Goal: Task Accomplishment & Management: Complete application form

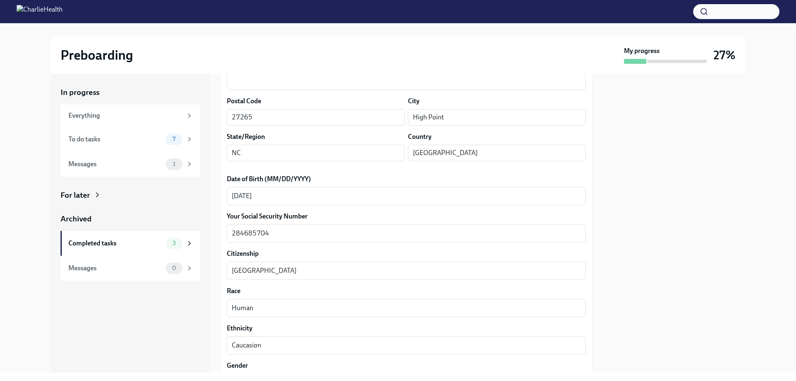
scroll to position [414, 0]
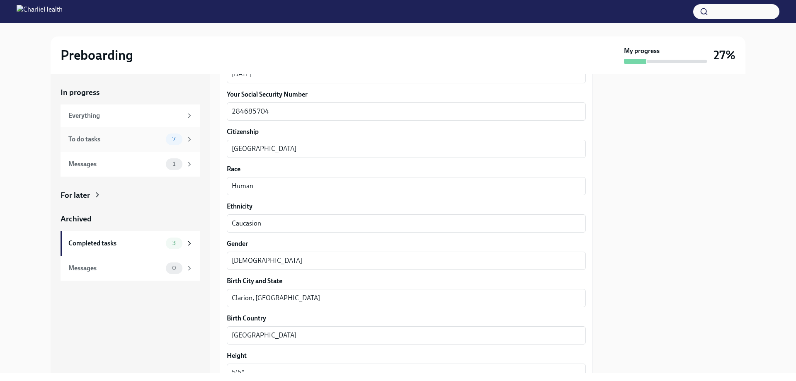
click at [177, 139] on span "7" at bounding box center [173, 139] width 13 height 6
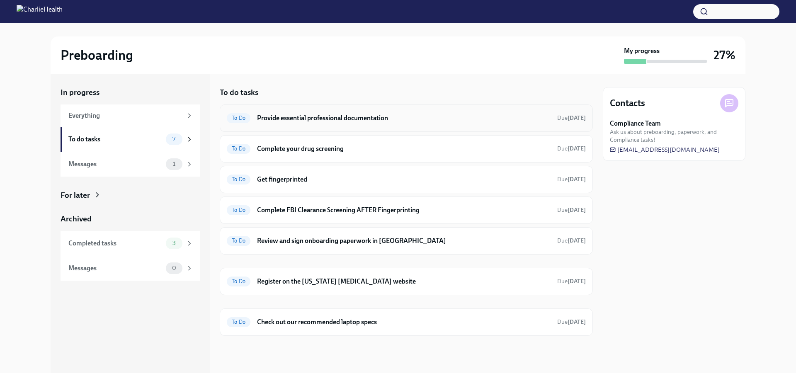
click at [352, 119] on h6 "Provide essential professional documentation" at bounding box center [403, 118] width 293 height 9
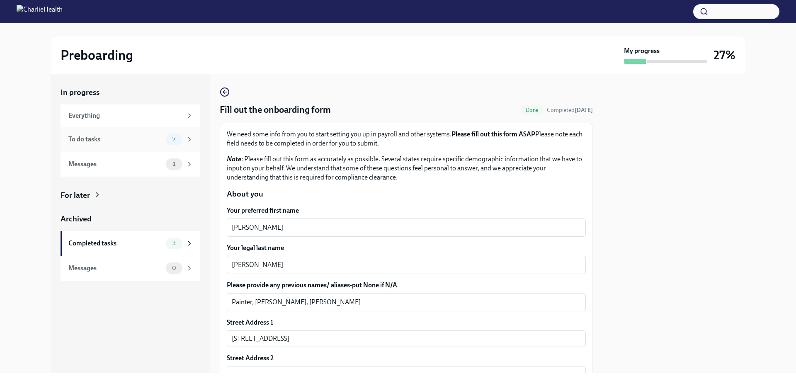
click at [171, 139] on span "7" at bounding box center [173, 139] width 13 height 6
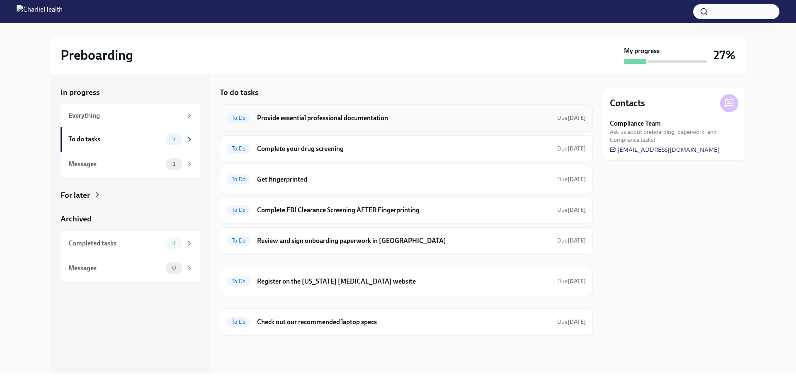
click at [338, 119] on h6 "Provide essential professional documentation" at bounding box center [403, 118] width 293 height 9
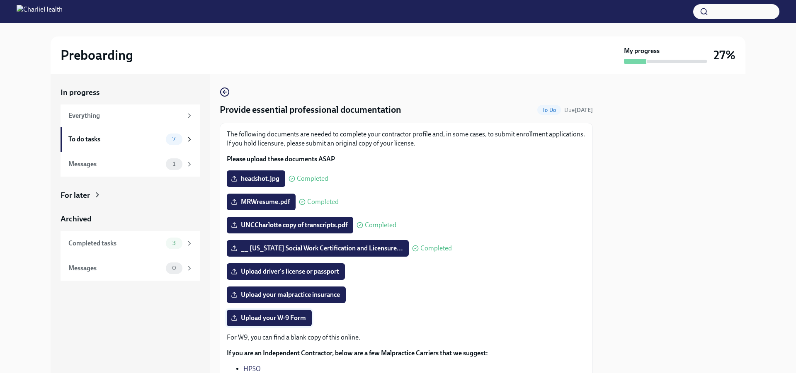
click at [263, 320] on span "Upload your W-9 Form" at bounding box center [269, 318] width 73 height 8
click at [0, 0] on input "Upload your W-9 Form" at bounding box center [0, 0] width 0 height 0
click at [297, 273] on span "Upload driver's license or passport" at bounding box center [286, 271] width 107 height 8
click at [0, 0] on input "Upload driver's license or passport" at bounding box center [0, 0] width 0 height 0
